Goal: Information Seeking & Learning: Learn about a topic

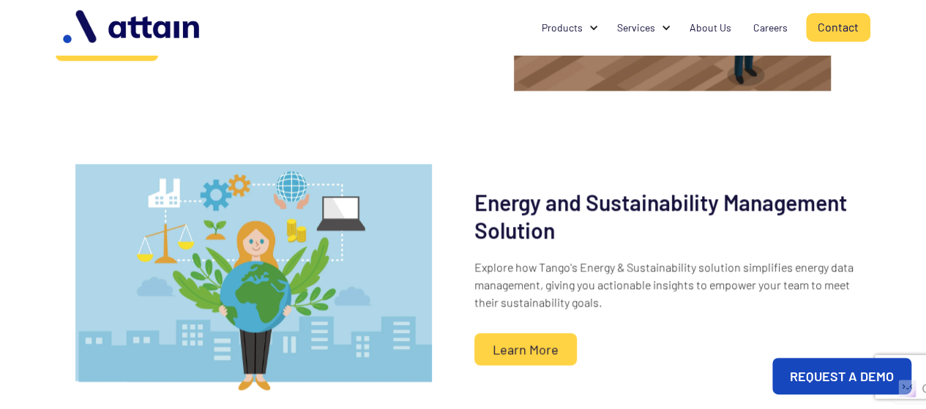
scroll to position [891, 0]
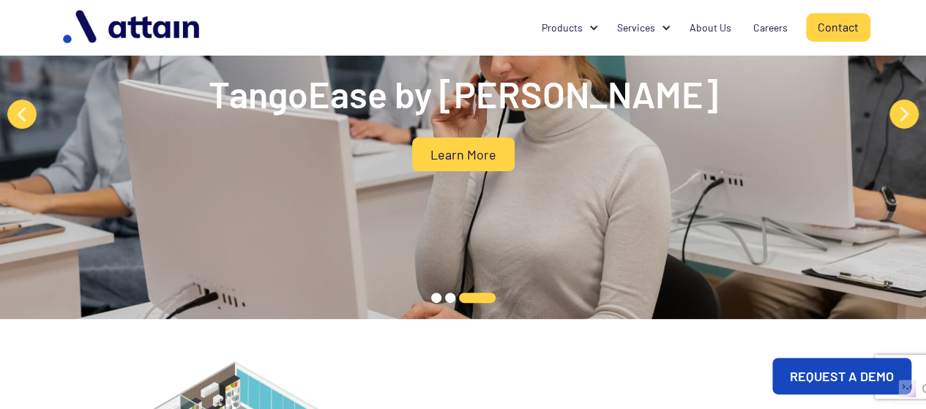
scroll to position [0, 0]
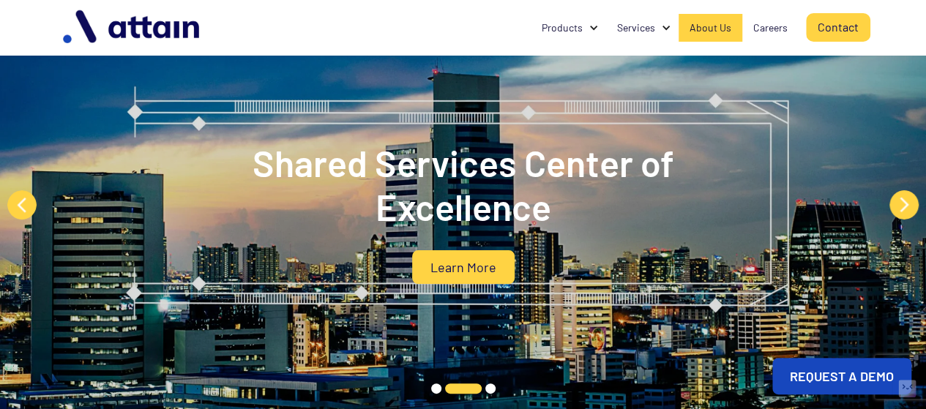
click at [704, 27] on div "About Us" at bounding box center [710, 27] width 42 height 15
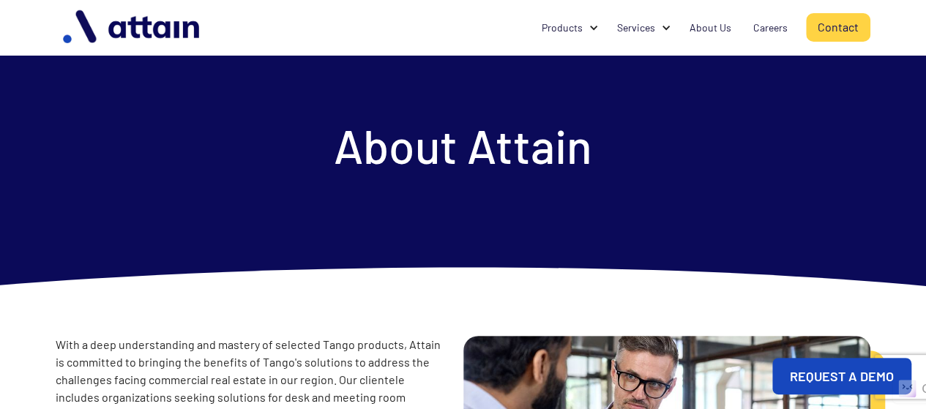
scroll to position [15, 0]
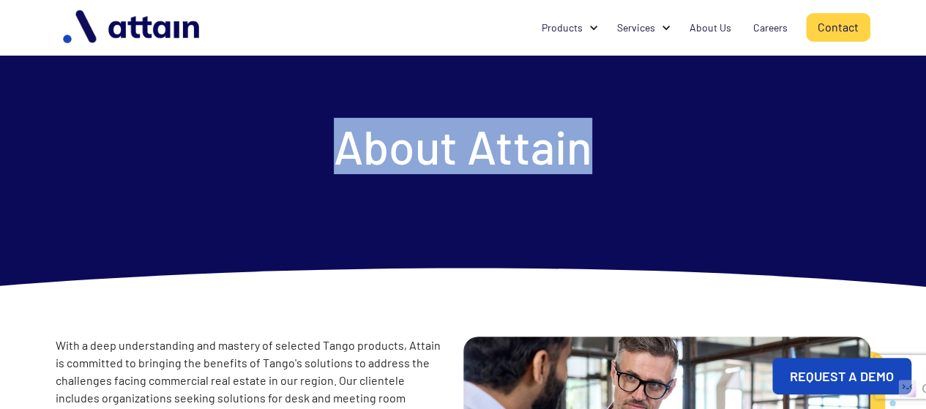
drag, startPoint x: 342, startPoint y: 146, endPoint x: 658, endPoint y: 154, distance: 316.2
click at [661, 154] on div "About Attain" at bounding box center [463, 153] width 926 height 337
click at [658, 154] on div at bounding box center [463, 153] width 926 height 337
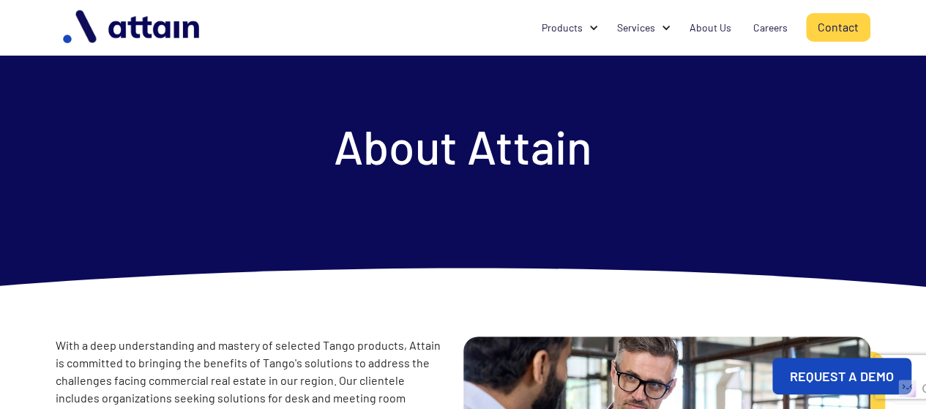
click at [658, 154] on div at bounding box center [463, 153] width 926 height 337
drag, startPoint x: 586, startPoint y: 147, endPoint x: 312, endPoint y: 154, distance: 274.5
click at [312, 154] on div "About Attain" at bounding box center [463, 153] width 926 height 337
click at [312, 154] on div at bounding box center [463, 153] width 926 height 337
click at [764, 30] on div "Careers" at bounding box center [770, 27] width 34 height 15
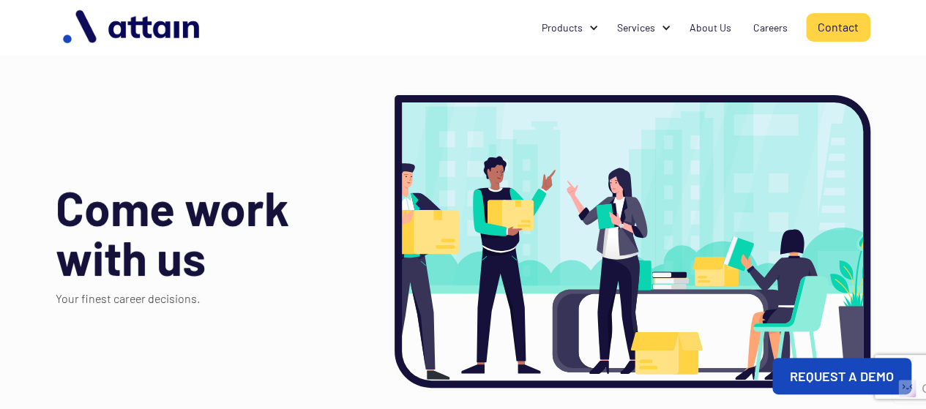
drag, startPoint x: 208, startPoint y: 37, endPoint x: 44, endPoint y: 56, distance: 165.0
drag, startPoint x: 44, startPoint y: 56, endPoint x: 362, endPoint y: 96, distance: 320.7
click at [362, 96] on div "Come work with us Your finest career decisions." at bounding box center [214, 241] width 317 height 293
drag, startPoint x: 201, startPoint y: 263, endPoint x: 7, endPoint y: 262, distance: 194.6
drag, startPoint x: 7, startPoint y: 262, endPoint x: 313, endPoint y: 78, distance: 357.7
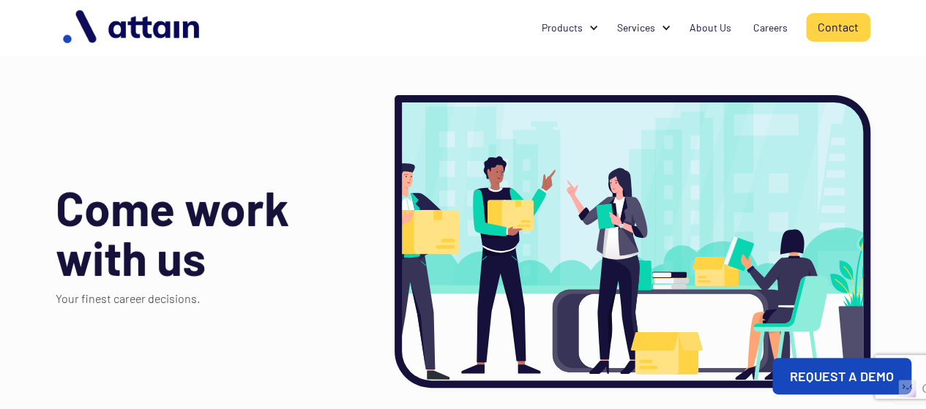
click at [313, 78] on div "Come work with us Your finest career decisions." at bounding box center [463, 230] width 814 height 315
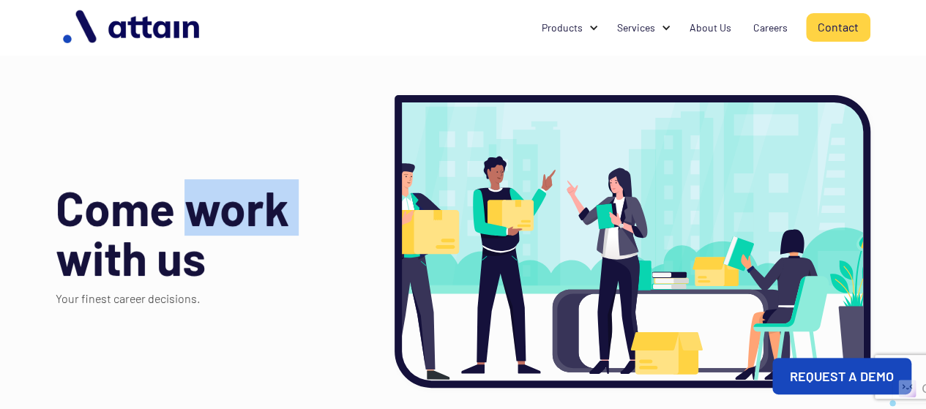
click at [313, 78] on div "Come work with us Your finest career decisions." at bounding box center [463, 230] width 814 height 315
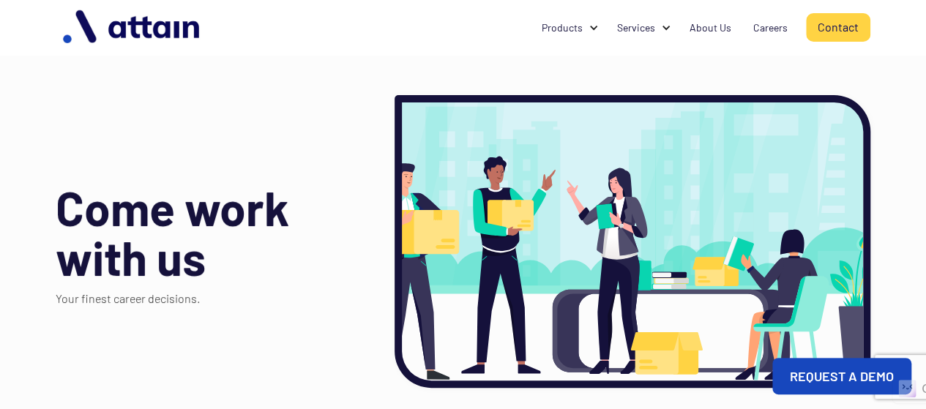
click at [363, 255] on div "Come work with us Your finest career decisions." at bounding box center [214, 241] width 317 height 293
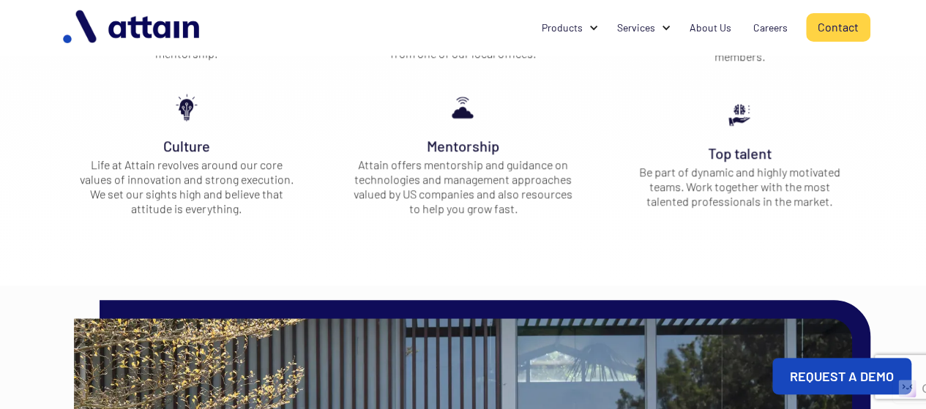
scroll to position [546, 0]
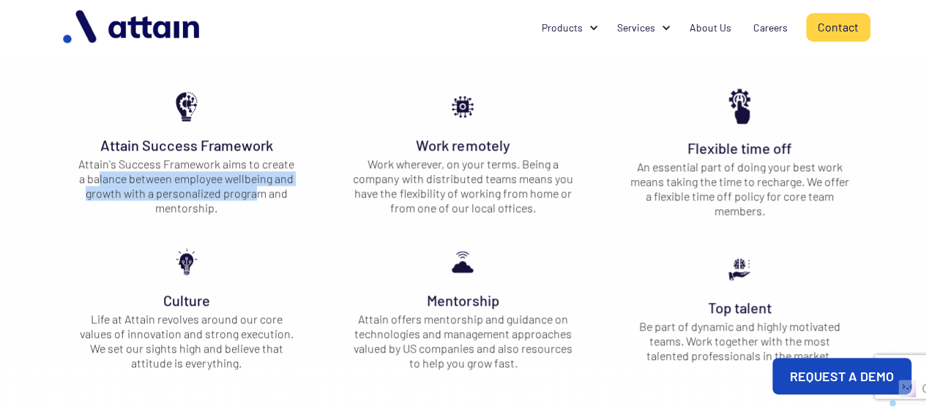
drag, startPoint x: 100, startPoint y: 177, endPoint x: 249, endPoint y: 203, distance: 151.4
click at [259, 196] on div "Attain's Success Framework aims to create a balance between employee wellbeing …" at bounding box center [186, 186] width 219 height 59
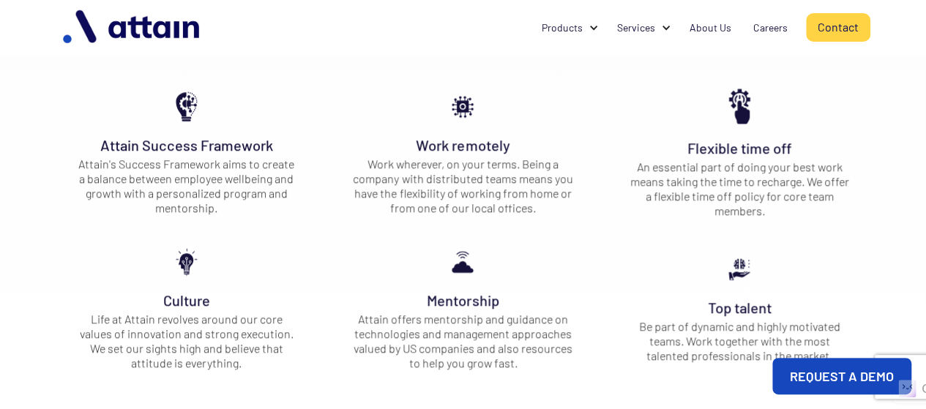
click at [249, 203] on div "Attain's Success Framework aims to create a balance between employee wellbeing …" at bounding box center [186, 186] width 219 height 59
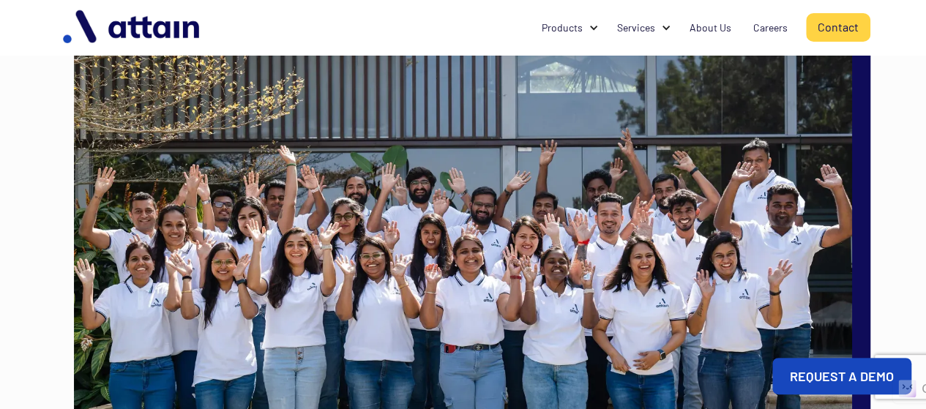
scroll to position [990, 0]
click at [217, 198] on img at bounding box center [463, 288] width 778 height 519
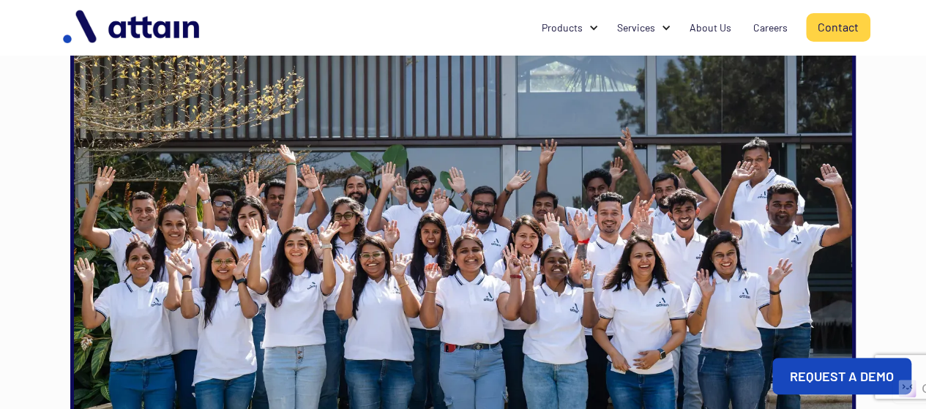
click at [217, 198] on img at bounding box center [463, 288] width 778 height 519
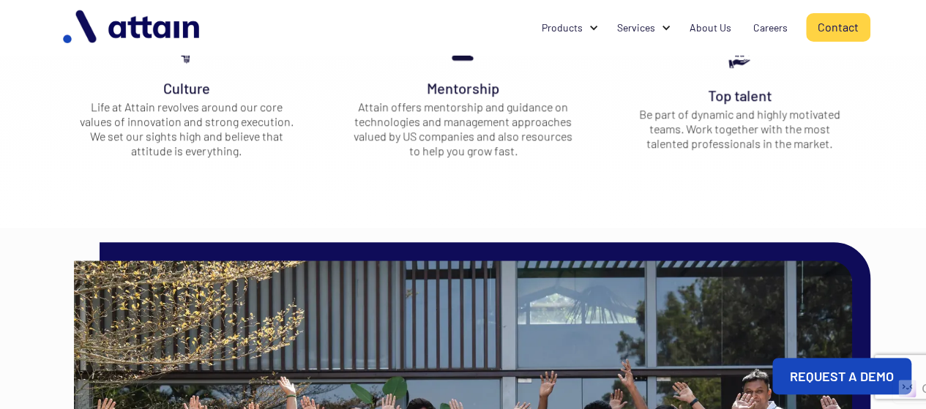
scroll to position [757, 0]
